Goal: Information Seeking & Learning: Learn about a topic

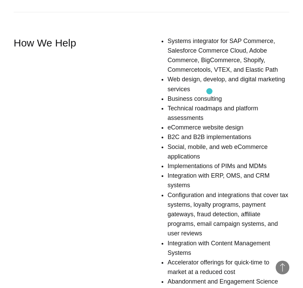
scroll to position [416, 0]
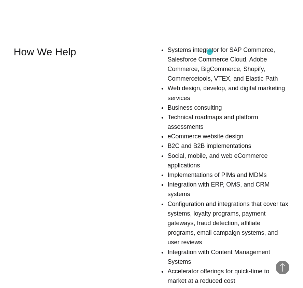
click at [209, 52] on li "Systems integrator for SAP Commerce, Salesforce Commerce Cloud, Adobe Commerce,…" at bounding box center [228, 64] width 122 height 39
click at [195, 79] on li "Systems integrator for SAP Commerce, Salesforce Commerce Cloud, Adobe Commerce,…" at bounding box center [228, 64] width 122 height 39
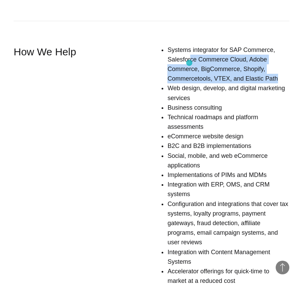
drag, startPoint x: 276, startPoint y: 78, endPoint x: 189, endPoint y: 63, distance: 88.0
click at [189, 63] on li "Systems integrator for SAP Commerce, Salesforce Commerce Cloud, Adobe Commerce,…" at bounding box center [228, 64] width 122 height 39
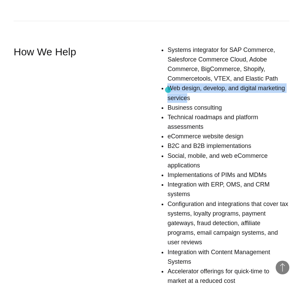
drag, startPoint x: 188, startPoint y: 98, endPoint x: 168, endPoint y: 90, distance: 22.2
click at [168, 90] on li "Web design, develop, and digital marketing services" at bounding box center [228, 92] width 122 height 19
drag, startPoint x: 183, startPoint y: 99, endPoint x: 165, endPoint y: 86, distance: 22.0
click at [165, 86] on div "Systems integrator for SAP Commerce, Salesforce Commerce Cloud, Adobe Commerce,…" at bounding box center [211, 187] width 156 height 284
copy li "Web design, develop, and digital marketing services"
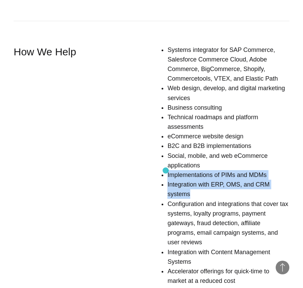
drag, startPoint x: 191, startPoint y: 193, endPoint x: 165, endPoint y: 170, distance: 34.8
click at [165, 170] on div "Systems integrator for SAP Commerce, Salesforce Commerce Cloud, Adobe Commerce,…" at bounding box center [211, 187] width 156 height 284
copy ul "Implementations of PIMs and MDMs Integration with ERP, OMS, and CRM systems"
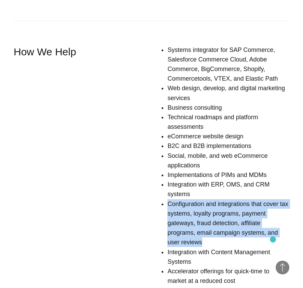
drag, startPoint x: 169, startPoint y: 204, endPoint x: 273, endPoint y: 239, distance: 109.5
click at [273, 239] on li "Configuration and integrations that cover tax systems, loyalty programs, paymen…" at bounding box center [228, 223] width 122 height 48
copy li "Configuration and integrations that cover tax systems, loyalty programs, paymen…"
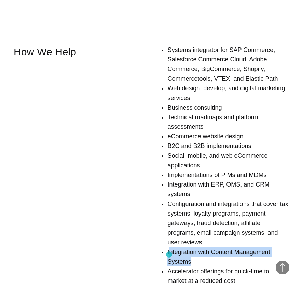
drag, startPoint x: 195, startPoint y: 261, endPoint x: 169, endPoint y: 254, distance: 26.9
click at [169, 254] on li "Integration with Content Management Systems" at bounding box center [228, 256] width 122 height 19
click at [205, 257] on li "Integration with Content Management Systems" at bounding box center [228, 256] width 122 height 19
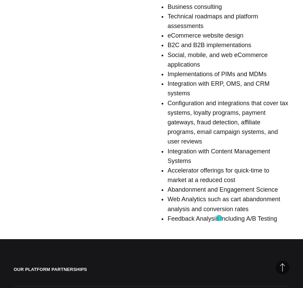
scroll to position [545, 0]
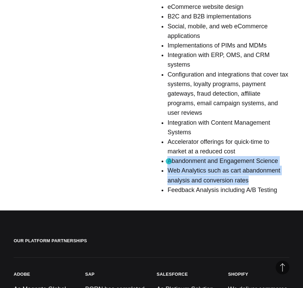
drag, startPoint x: 246, startPoint y: 180, endPoint x: 169, endPoint y: 161, distance: 79.4
click at [169, 161] on ul "Systems integrator for SAP Commerce, Salesforce Commerce Cloud, Adobe Commerce,…" at bounding box center [228, 55] width 122 height 279
copy ul "Abandonment and Engagement Science Web Analytics such as cart abandonment analy…"
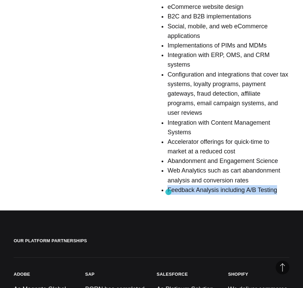
drag, startPoint x: 287, startPoint y: 191, endPoint x: 168, endPoint y: 192, distance: 118.7
click at [168, 192] on li "Feedback Analysis including A/B Testing" at bounding box center [228, 190] width 122 height 10
copy li "Feedback Analysis including A/B Testing"
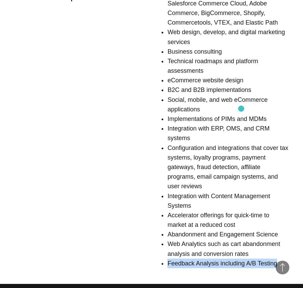
scroll to position [394, 0]
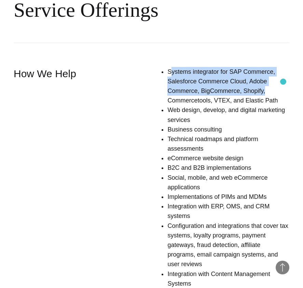
drag, startPoint x: 170, startPoint y: 72, endPoint x: 283, endPoint y: 86, distance: 113.8
click at [283, 86] on li "Systems integrator for SAP Commerce, Salesforce Commerce Cloud, Adobe Commerce,…" at bounding box center [228, 86] width 122 height 39
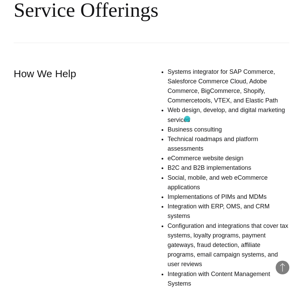
click at [187, 119] on li "Web design, develop, and digital marketing services" at bounding box center [228, 114] width 122 height 19
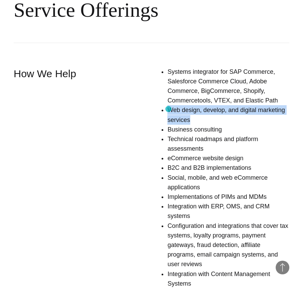
drag, startPoint x: 191, startPoint y: 119, endPoint x: 168, endPoint y: 109, distance: 25.5
click at [168, 109] on li "Web design, develop, and digital marketing services" at bounding box center [228, 114] width 122 height 19
copy li "Web design, develop, and digital marketing services"
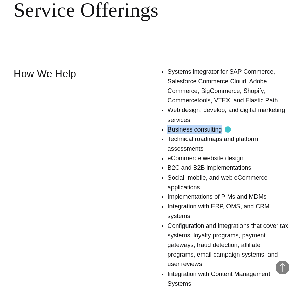
drag, startPoint x: 169, startPoint y: 129, endPoint x: 228, endPoint y: 129, distance: 58.7
click at [228, 129] on li "Business consulting" at bounding box center [228, 129] width 122 height 10
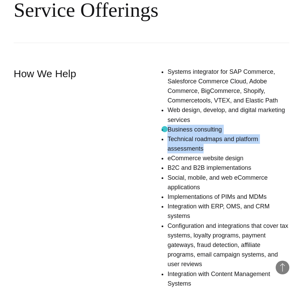
drag, startPoint x: 204, startPoint y: 148, endPoint x: 164, endPoint y: 129, distance: 43.8
click at [164, 129] on div "Systems integrator for SAP Commerce, Salesforce Commerce Cloud, Adobe Commerce,…" at bounding box center [211, 209] width 156 height 284
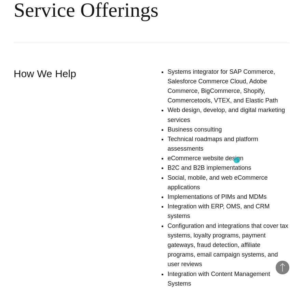
click at [236, 159] on li "eCommerce website design" at bounding box center [228, 158] width 122 height 10
drag, startPoint x: 243, startPoint y: 159, endPoint x: 167, endPoint y: 159, distance: 75.7
click at [167, 159] on li "eCommerce website design" at bounding box center [228, 158] width 122 height 10
copy li "eCommerce website design"
drag, startPoint x: 170, startPoint y: 167, endPoint x: 244, endPoint y: 171, distance: 74.8
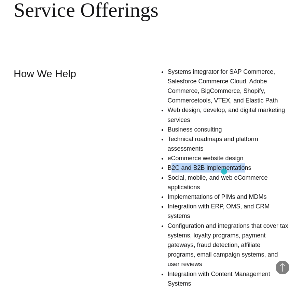
click at [244, 171] on li "B2C and B2B implementations" at bounding box center [228, 168] width 122 height 10
click at [185, 177] on li "Social, mobile, and web eCommerce applications" at bounding box center [228, 182] width 122 height 19
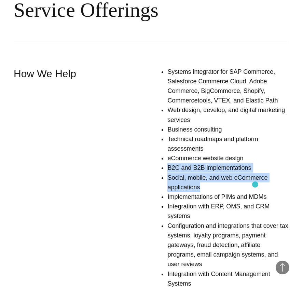
drag, startPoint x: 167, startPoint y: 168, endPoint x: 255, endPoint y: 184, distance: 89.2
click at [255, 184] on ul "Systems integrator for SAP Commerce, Salesforce Commerce Cloud, Adobe Commerce,…" at bounding box center [228, 206] width 122 height 279
click at [215, 176] on li "Social, mobile, and web eCommerce applications" at bounding box center [228, 182] width 122 height 19
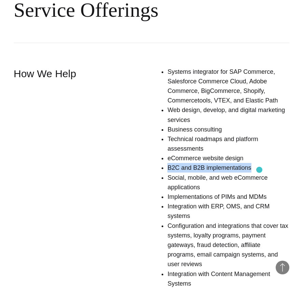
drag, startPoint x: 166, startPoint y: 167, endPoint x: 259, endPoint y: 170, distance: 93.2
click at [259, 170] on div "Systems integrator for SAP Commerce, Salesforce Commerce Cloud, Adobe Commerce,…" at bounding box center [211, 209] width 156 height 284
copy li "B2C and B2B implementations"
click at [193, 181] on li "Social, mobile, and web eCommerce applications" at bounding box center [228, 182] width 122 height 19
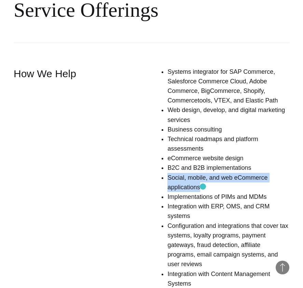
drag, startPoint x: 168, startPoint y: 178, endPoint x: 203, endPoint y: 186, distance: 35.2
click at [203, 186] on li "Social, mobile, and web eCommerce applications" at bounding box center [228, 182] width 122 height 19
copy li "Social, mobile, and web eCommerce applications"
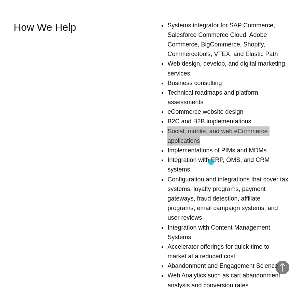
scroll to position [454, 0]
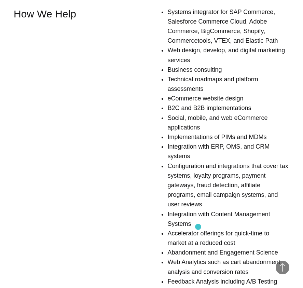
drag, startPoint x: 168, startPoint y: 215, endPoint x: 194, endPoint y: 225, distance: 27.7
click at [198, 226] on li "Integration with Content Management Systems" at bounding box center [228, 218] width 122 height 19
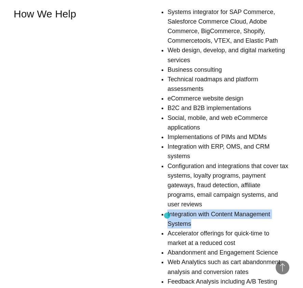
drag, startPoint x: 180, startPoint y: 223, endPoint x: 167, endPoint y: 215, distance: 15.9
click at [167, 215] on div "Systems integrator for SAP Commerce, Salesforce Commerce Cloud, Adobe Commerce,…" at bounding box center [211, 149] width 156 height 284
copy li "Integration with Content Management Systems"
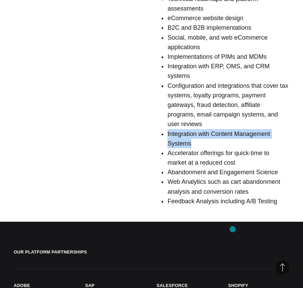
scroll to position [538, 0]
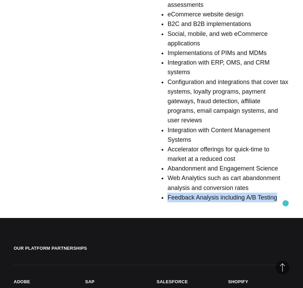
drag, startPoint x: 167, startPoint y: 197, endPoint x: 285, endPoint y: 203, distance: 118.5
click at [285, 203] on div "Systems integrator for SAP Commerce, Salesforce Commerce Cloud, Adobe Commerce,…" at bounding box center [211, 65] width 156 height 284
